Goal: Find specific page/section: Find specific page/section

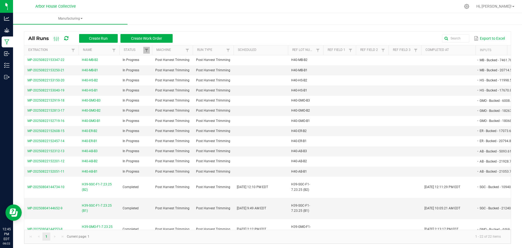
click at [286, 35] on div "Export to Excel" at bounding box center [342, 38] width 330 height 9
drag, startPoint x: 349, startPoint y: 30, endPoint x: 338, endPoint y: 29, distance: 11.2
click at [349, 30] on div "All Runs Create Run Create Work Order Export to Excel Extraction Name Status Ma…" at bounding box center [267, 136] width 509 height 226
drag, startPoint x: 336, startPoint y: 28, endPoint x: 296, endPoint y: 25, distance: 40.6
click at [296, 25] on div "All Runs Create Run Create Work Order Export to Excel Extraction Name Status Ma…" at bounding box center [267, 136] width 509 height 226
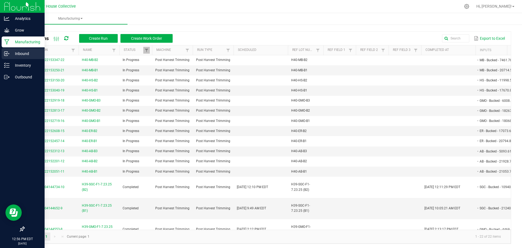
click at [7, 51] on div "Inbound" at bounding box center [23, 53] width 43 height 11
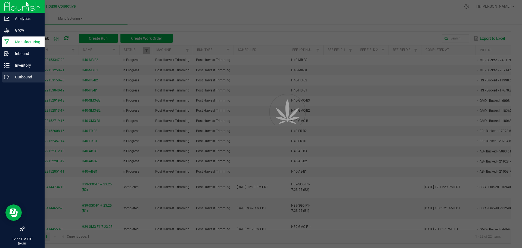
click at [17, 76] on p "Outbound" at bounding box center [26, 77] width 33 height 7
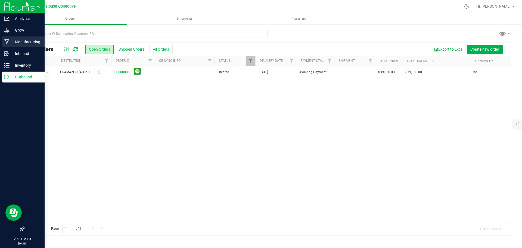
click at [24, 41] on p "Manufacturing" at bounding box center [26, 42] width 33 height 7
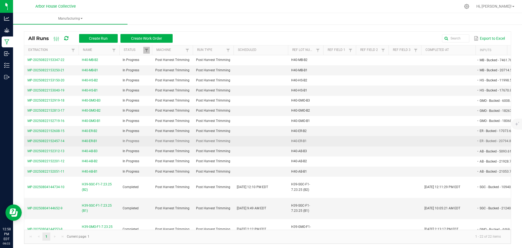
click at [94, 140] on span "H40-ER-B1" at bounding box center [89, 140] width 15 height 5
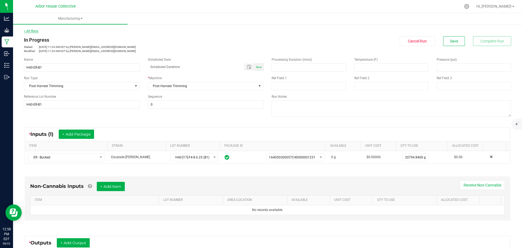
click at [34, 32] on link "< All Runs" at bounding box center [31, 31] width 14 height 4
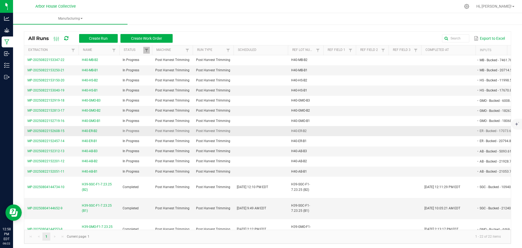
click at [58, 132] on span "MP-20250822152608-15" at bounding box center [45, 131] width 37 height 4
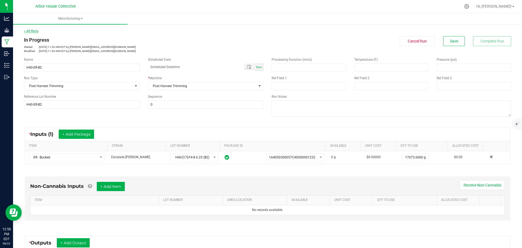
click at [32, 32] on link "< All Runs" at bounding box center [31, 31] width 14 height 4
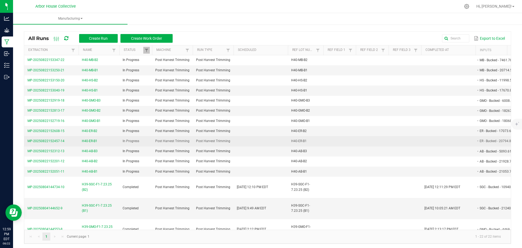
click at [90, 140] on span "H40-ER-B1" at bounding box center [89, 140] width 15 height 5
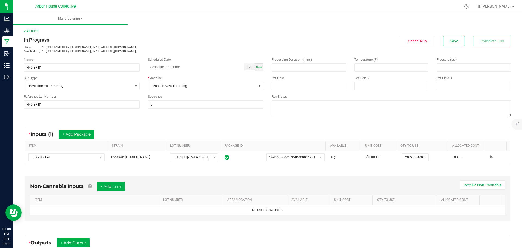
click at [33, 31] on link "< All Runs" at bounding box center [31, 31] width 14 height 4
